Goal: Task Accomplishment & Management: Use online tool/utility

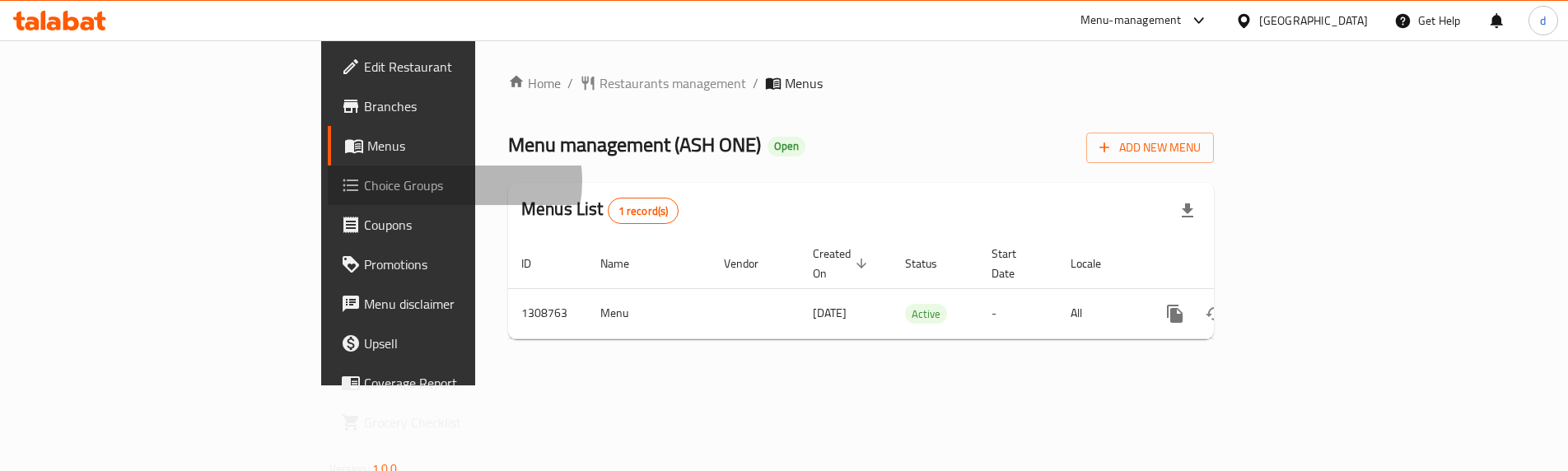
click at [364, 181] on span "Choice Groups" at bounding box center [466, 185] width 206 height 19
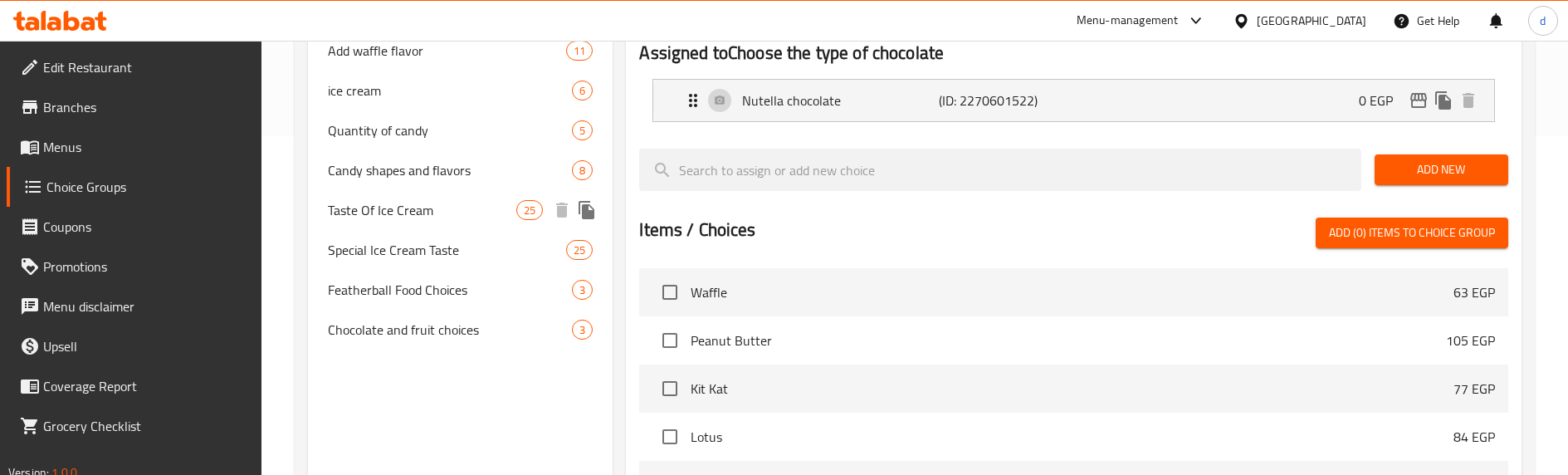
scroll to position [498, 0]
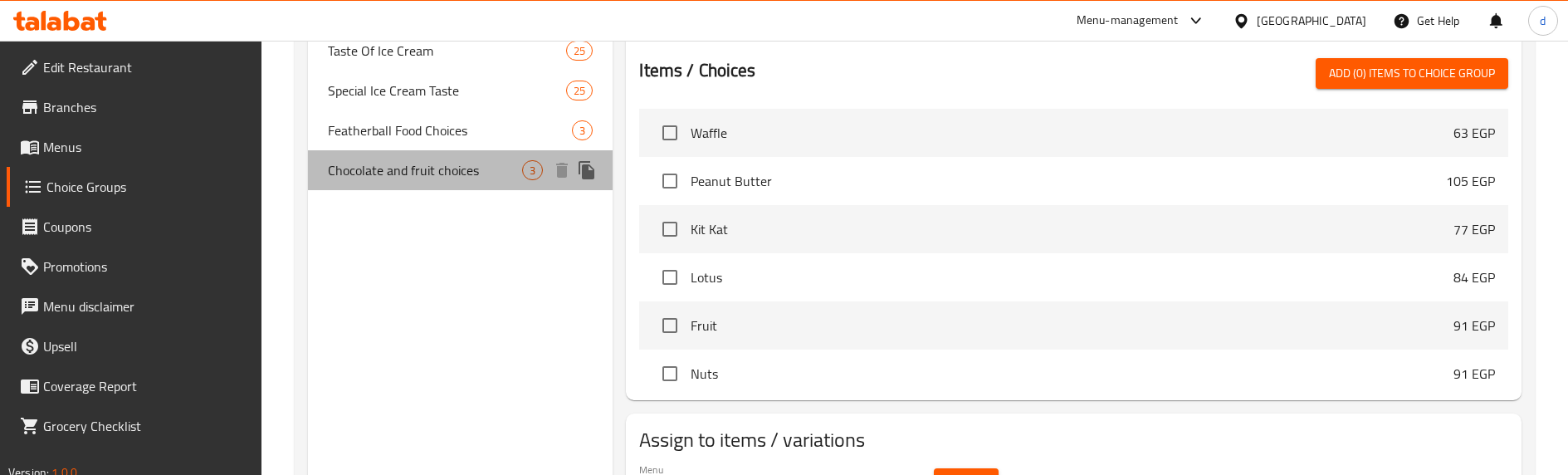
click at [456, 165] on span "Chocolate and fruit choices" at bounding box center [424, 170] width 194 height 20
type input "Chocolate and fruit choices"
type input "اختيارات الشوكلاتها الفواكهه"
type input "3"
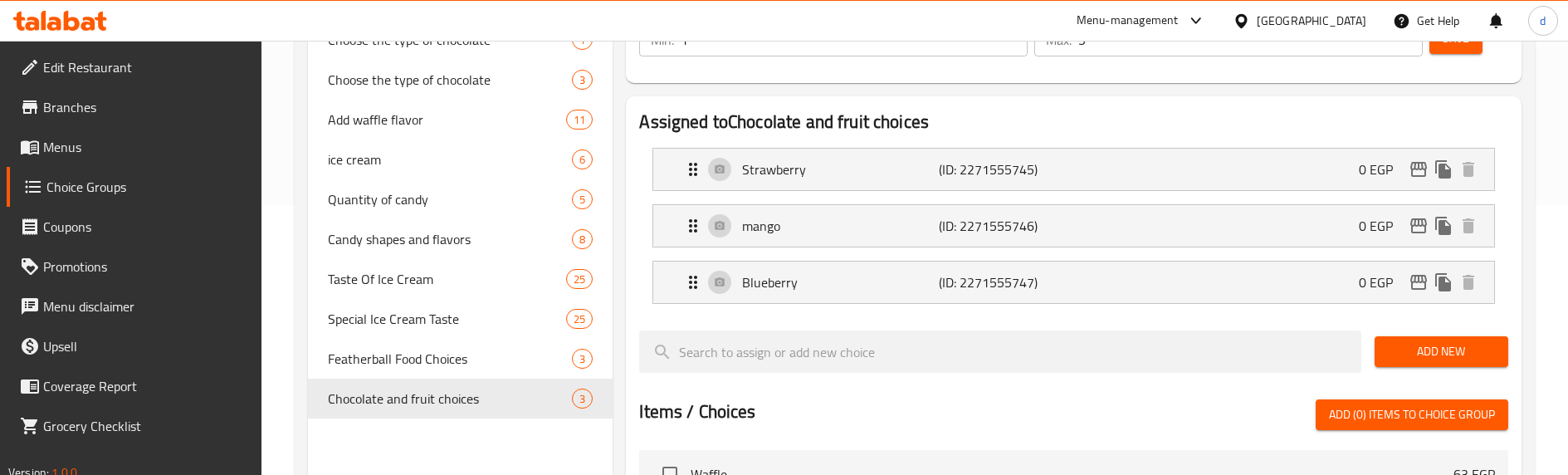
scroll to position [250, 0]
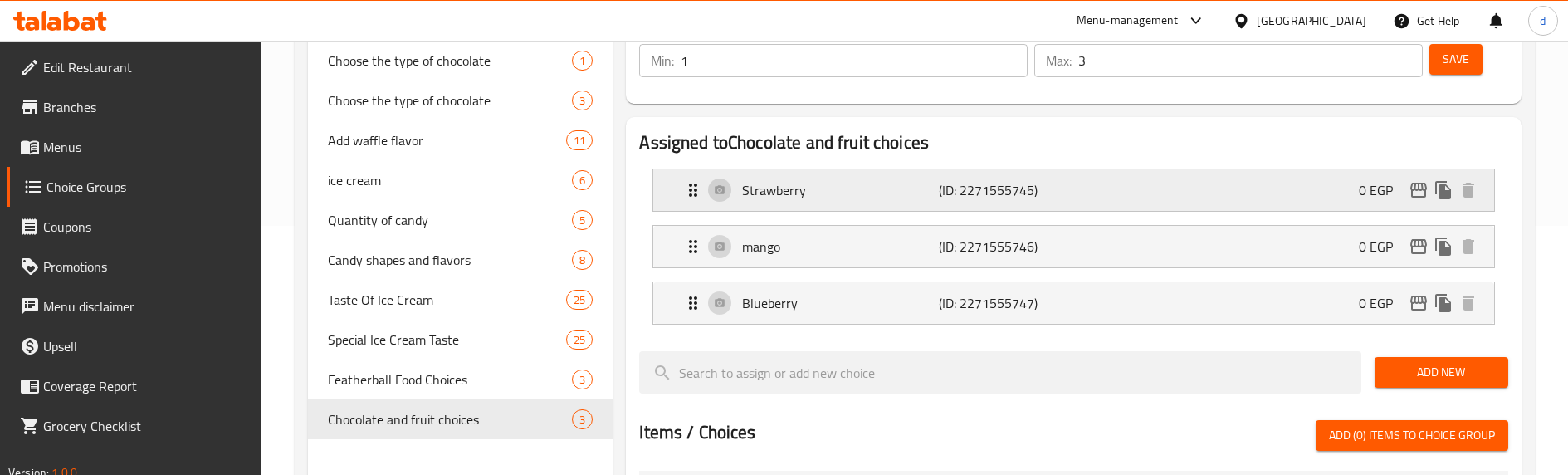
click at [781, 196] on p "Strawberry" at bounding box center [839, 190] width 196 height 20
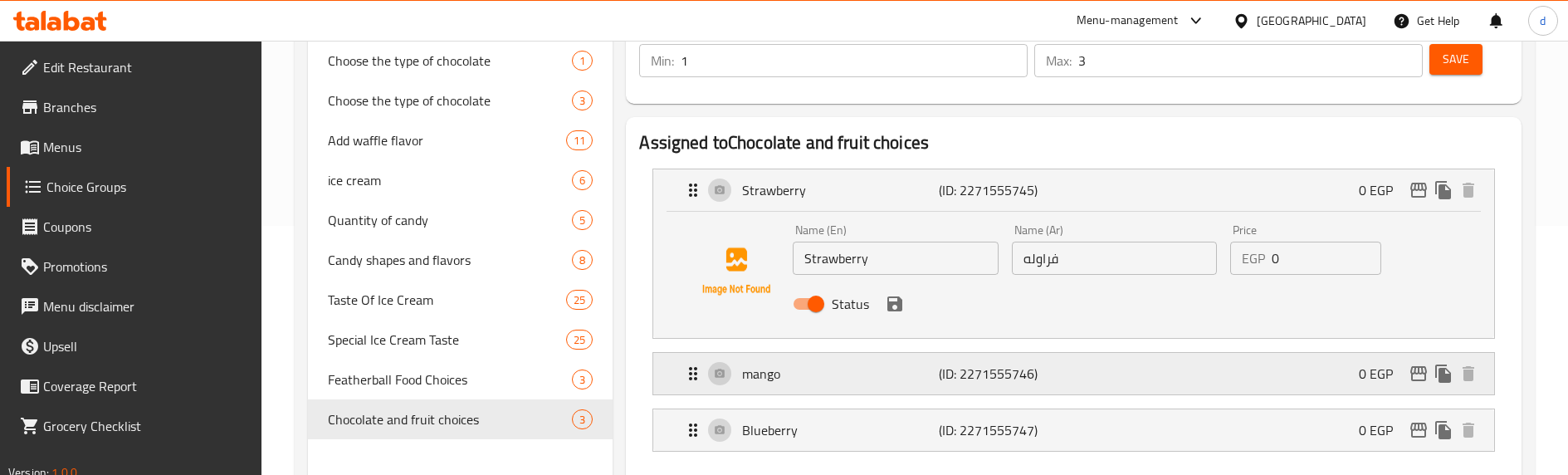
click at [937, 373] on p "mango" at bounding box center [839, 373] width 196 height 20
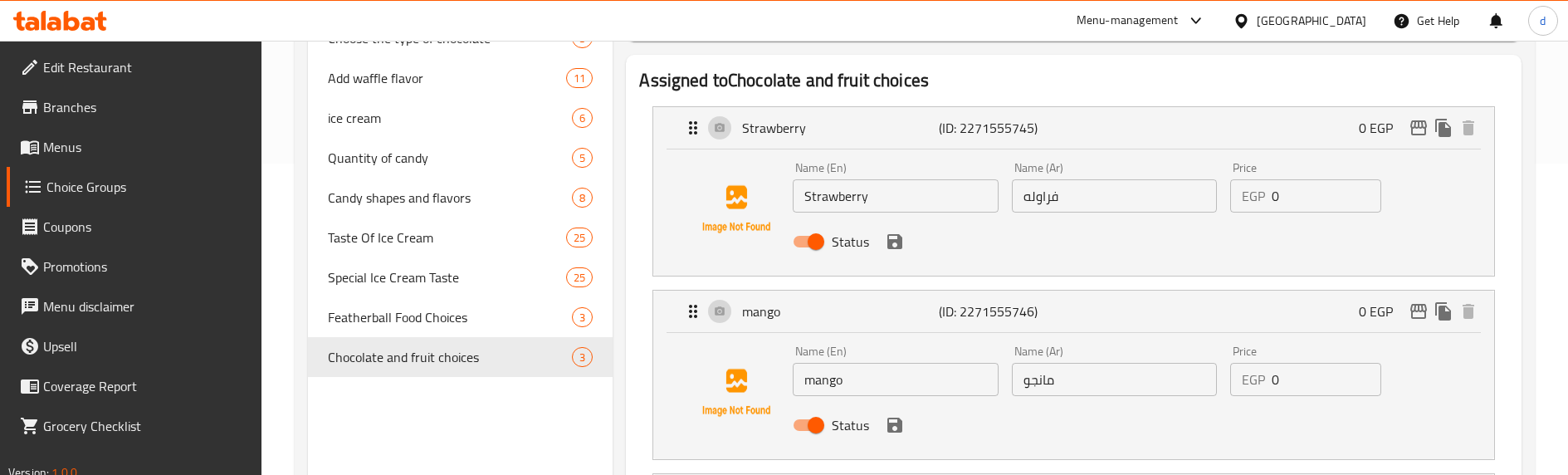
scroll to position [415, 0]
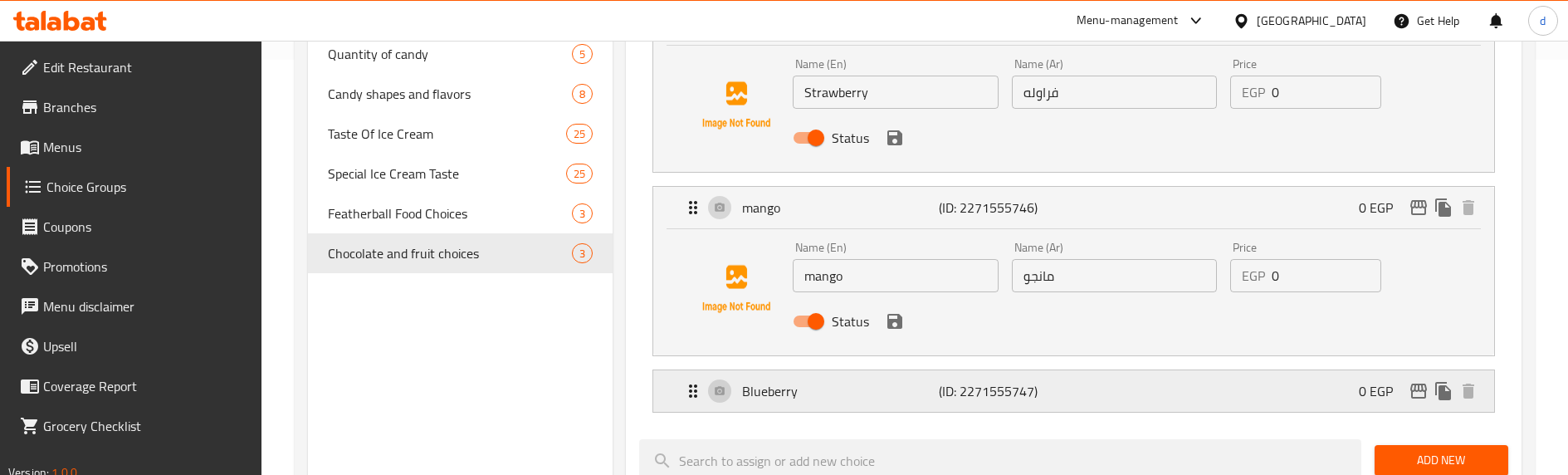
click at [906, 390] on p "Blueberry" at bounding box center [839, 390] width 196 height 20
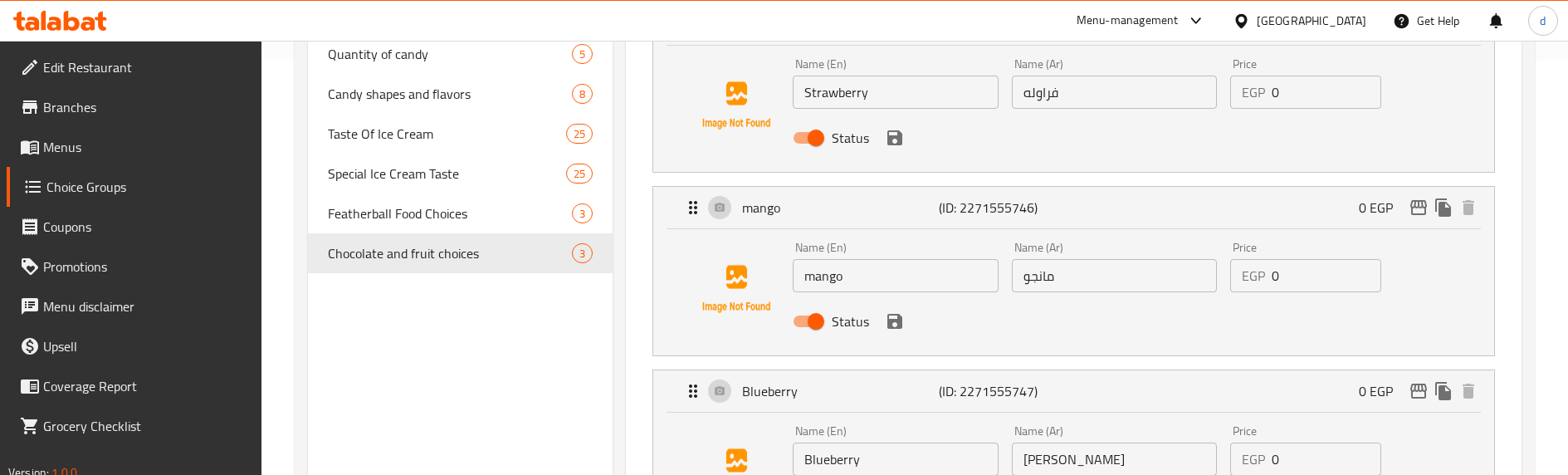
click at [74, 105] on span "Branches" at bounding box center [145, 106] width 205 height 20
